Goal: Task Accomplishment & Management: Manage account settings

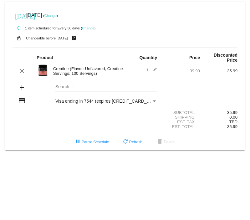
click at [90, 27] on link "Change" at bounding box center [88, 28] width 12 height 4
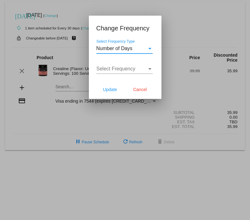
click at [148, 48] on div "Select Frequency Type" at bounding box center [149, 49] width 3 height 2
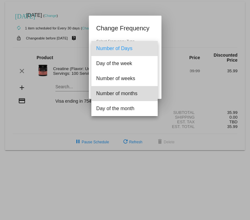
click at [130, 93] on span "Number of months" at bounding box center [124, 93] width 56 height 15
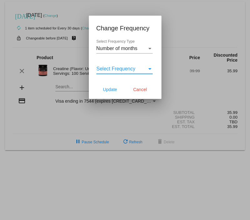
click at [150, 68] on div "Select Frequency" at bounding box center [149, 69] width 3 height 2
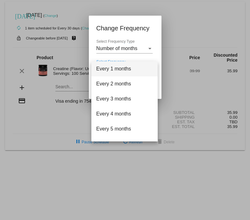
click at [148, 50] on div at bounding box center [125, 110] width 250 height 220
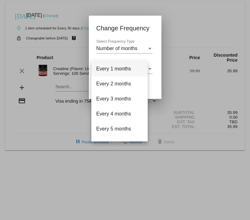
click at [148, 48] on div "Select Frequency Type" at bounding box center [149, 49] width 3 height 2
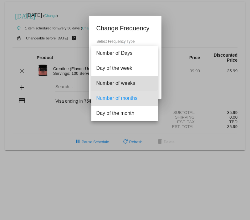
click at [124, 82] on span "Number of weeks" at bounding box center [124, 83] width 56 height 15
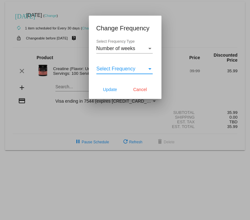
click at [151, 68] on div "Select Frequency" at bounding box center [149, 69] width 3 height 2
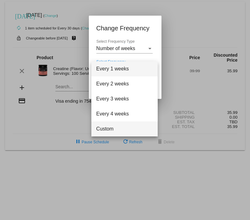
click at [113, 128] on span "Custom" at bounding box center [124, 128] width 56 height 15
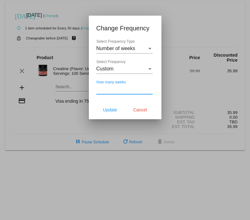
click at [120, 89] on input "How many weeks" at bounding box center [124, 89] width 56 height 6
type input "6"
click at [117, 70] on span "Select Frequency" at bounding box center [115, 68] width 39 height 5
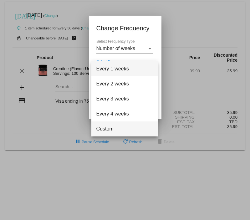
click at [106, 130] on span "Custom" at bounding box center [124, 128] width 56 height 15
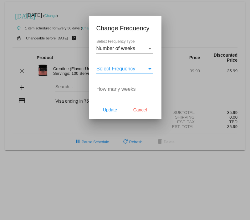
click at [119, 46] on span "Number of weeks" at bounding box center [115, 48] width 39 height 5
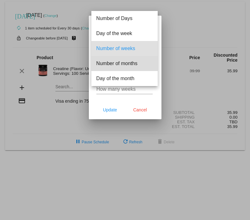
click at [114, 65] on span "Number of months" at bounding box center [124, 63] width 56 height 15
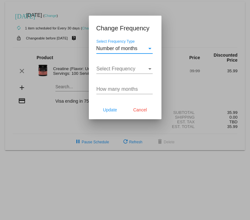
click at [112, 70] on span "Select Frequency" at bounding box center [115, 68] width 39 height 5
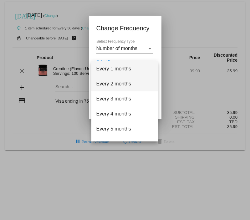
click at [111, 84] on span "Every 2 months" at bounding box center [124, 83] width 56 height 15
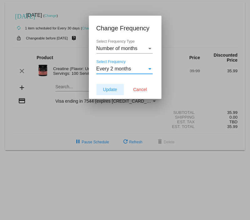
click at [111, 90] on span "Update" at bounding box center [110, 89] width 14 height 5
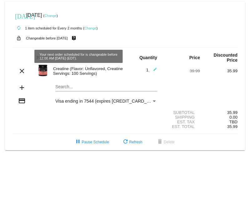
click at [57, 15] on link "Change" at bounding box center [50, 16] width 12 height 4
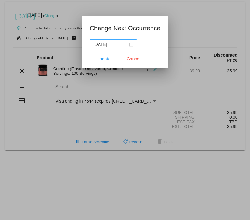
click at [131, 45] on div "[DATE]" at bounding box center [113, 44] width 40 height 7
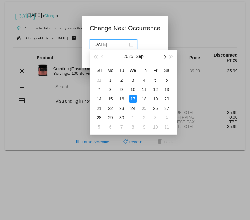
click at [164, 57] on span "button" at bounding box center [163, 56] width 3 height 3
click at [134, 81] on div "1" at bounding box center [132, 79] width 7 height 7
type input "[DATE]"
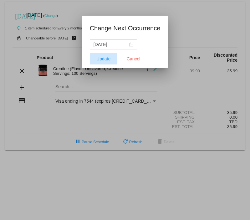
click at [107, 59] on span "Update" at bounding box center [103, 58] width 14 height 5
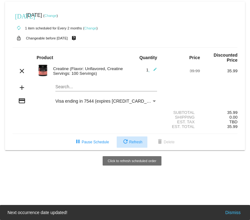
click at [134, 141] on span "refresh Refresh" at bounding box center [132, 142] width 21 height 4
